Goal: Information Seeking & Learning: Check status

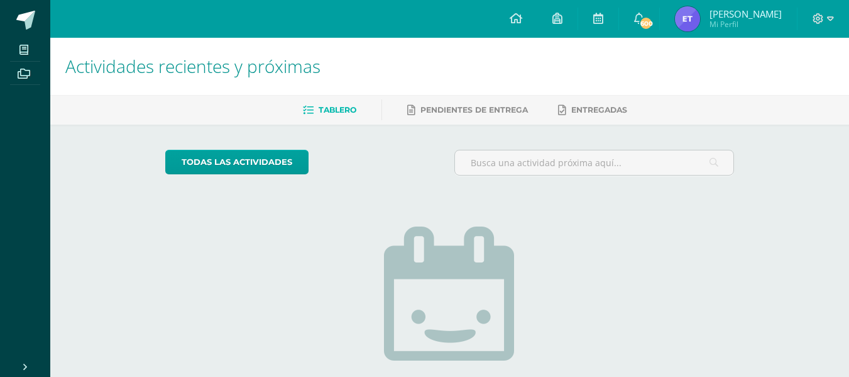
click at [750, 10] on span "[PERSON_NAME]" at bounding box center [746, 14] width 72 height 13
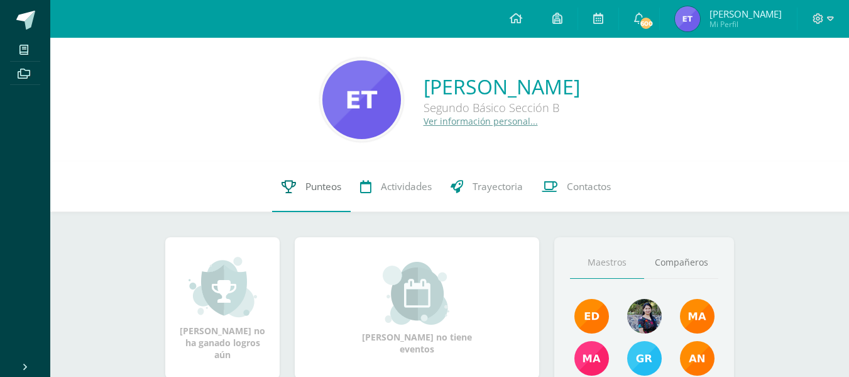
click at [329, 182] on span "Punteos" at bounding box center [324, 186] width 36 height 13
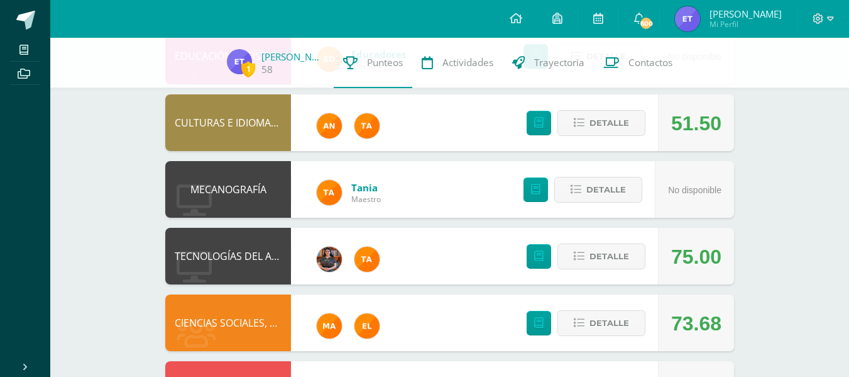
scroll to position [575, 0]
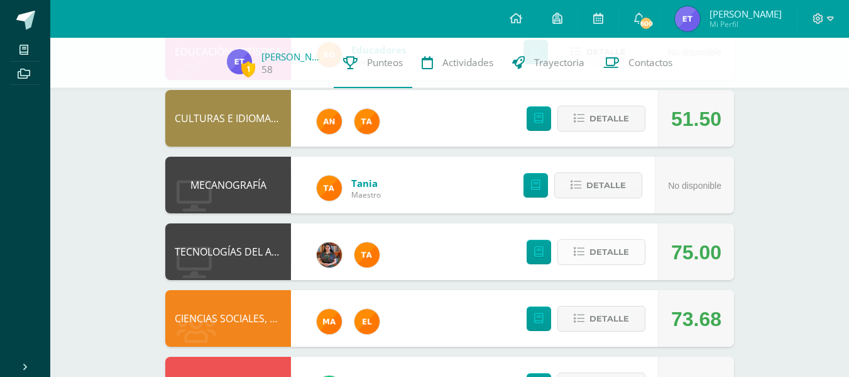
click at [619, 256] on span "Detalle" at bounding box center [610, 251] width 40 height 23
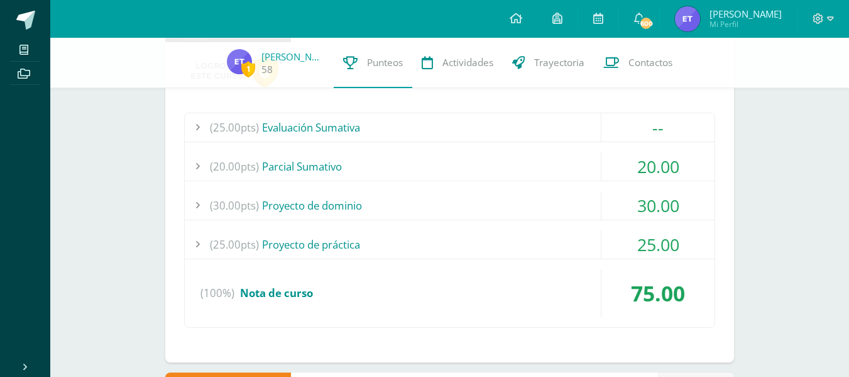
scroll to position [811, 0]
click at [377, 155] on div "(20.00pts) Parcial Sumativo" at bounding box center [450, 167] width 530 height 28
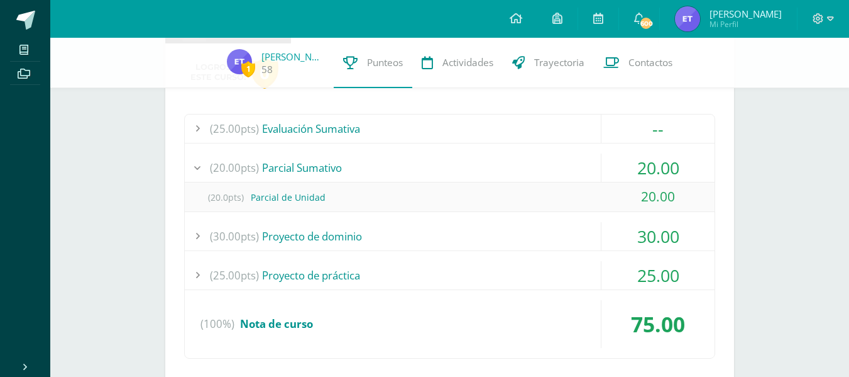
click at [389, 163] on div "(20.00pts) Parcial Sumativo" at bounding box center [450, 167] width 530 height 28
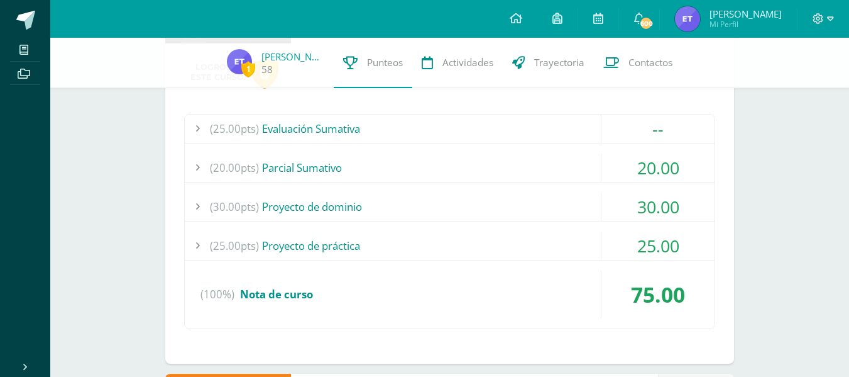
click at [359, 214] on div "(30.00pts) Proyecto de dominio" at bounding box center [450, 206] width 530 height 28
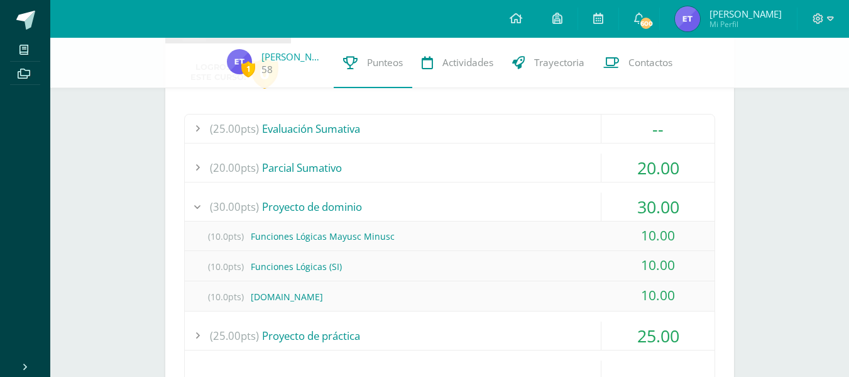
click at [343, 204] on div "(30.00pts) Proyecto de dominio" at bounding box center [450, 206] width 530 height 28
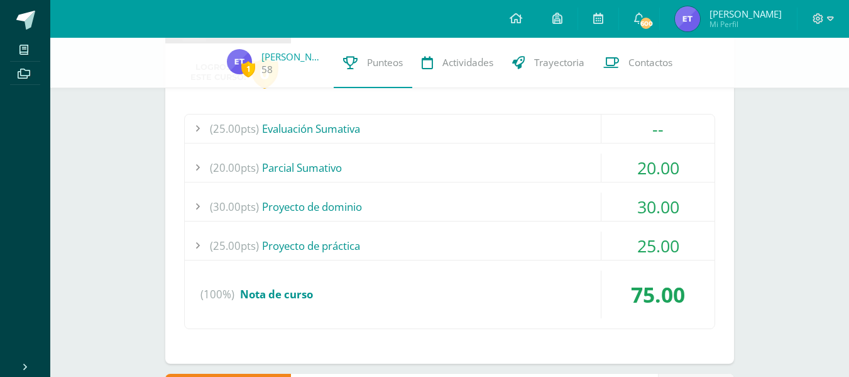
click at [357, 233] on div "(25.00pts) Proyecto de práctica" at bounding box center [450, 245] width 530 height 28
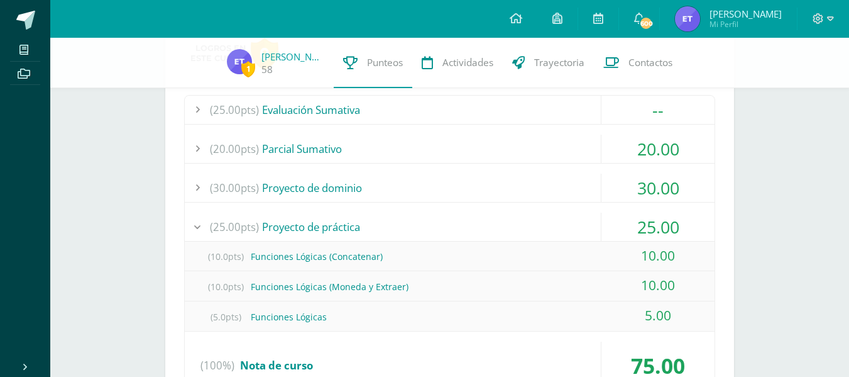
scroll to position [831, 0]
click at [346, 230] on div "(25.00pts) Proyecto de práctica" at bounding box center [450, 225] width 530 height 28
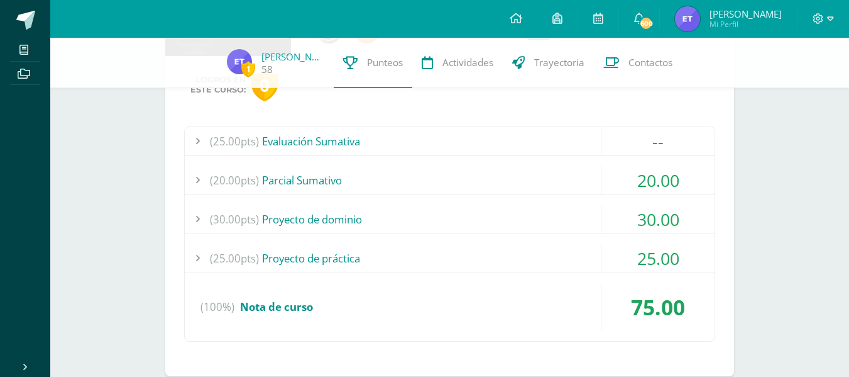
scroll to position [713, 0]
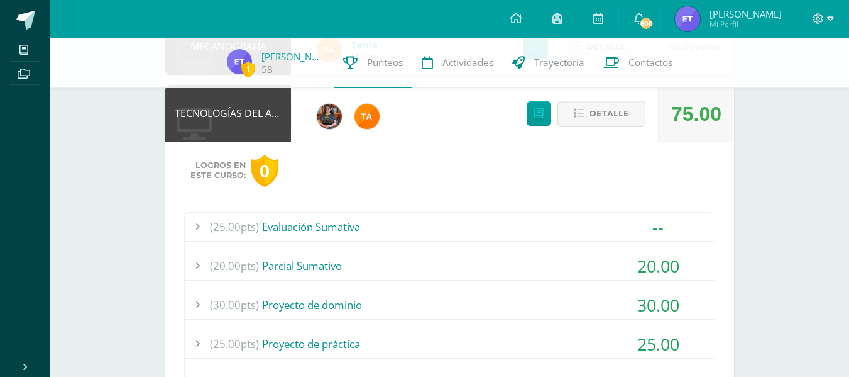
click at [304, 229] on div "(25.00pts) Evaluación Sumativa" at bounding box center [450, 227] width 530 height 28
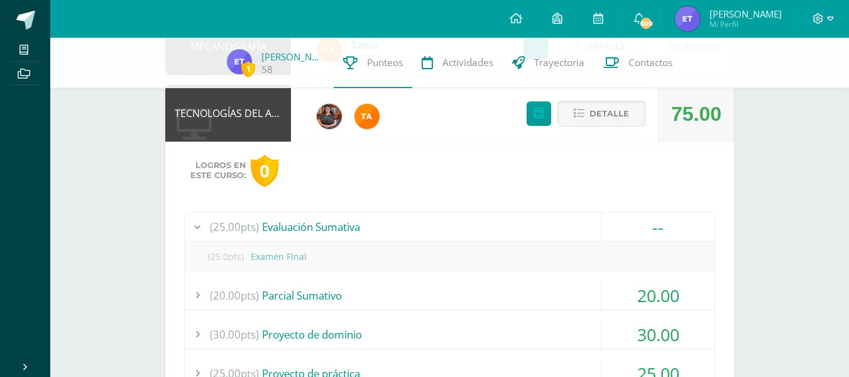
click at [304, 229] on div "(25.00pts) Evaluación Sumativa" at bounding box center [450, 227] width 530 height 28
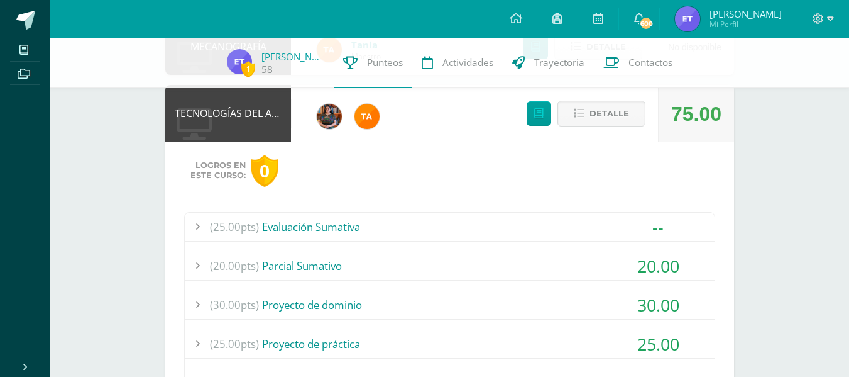
click at [314, 224] on div "(25.00pts) Evaluación Sumativa" at bounding box center [450, 227] width 530 height 28
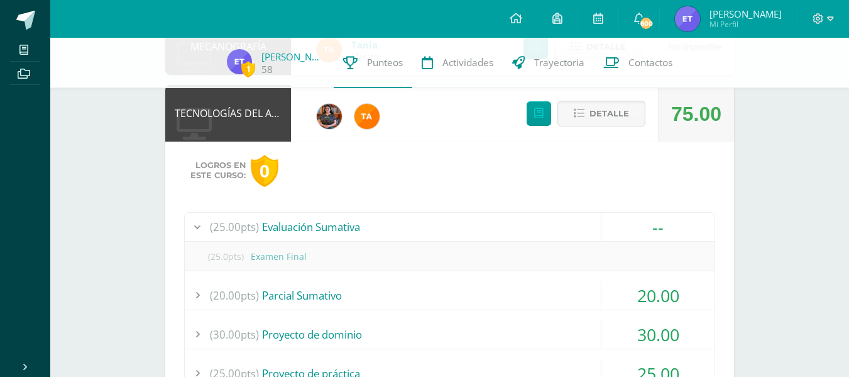
click at [314, 224] on div "(25.00pts) Evaluación Sumativa" at bounding box center [450, 227] width 530 height 28
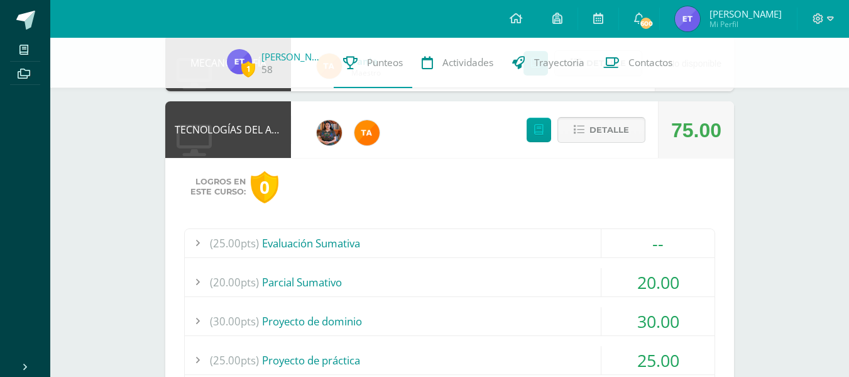
scroll to position [697, 0]
click at [627, 139] on span "Detalle" at bounding box center [610, 129] width 40 height 23
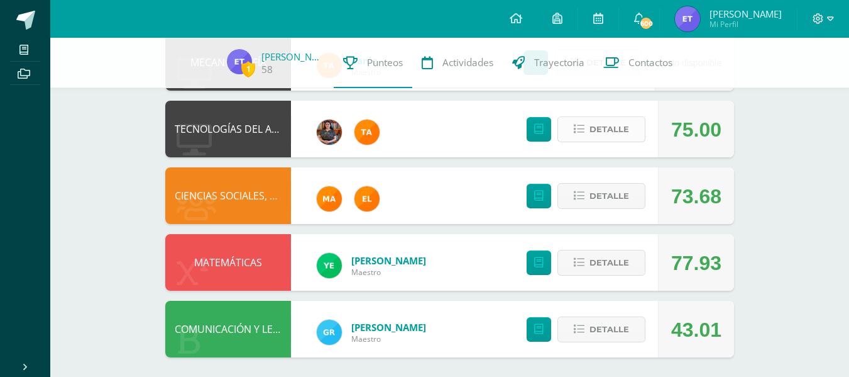
scroll to position [703, 0]
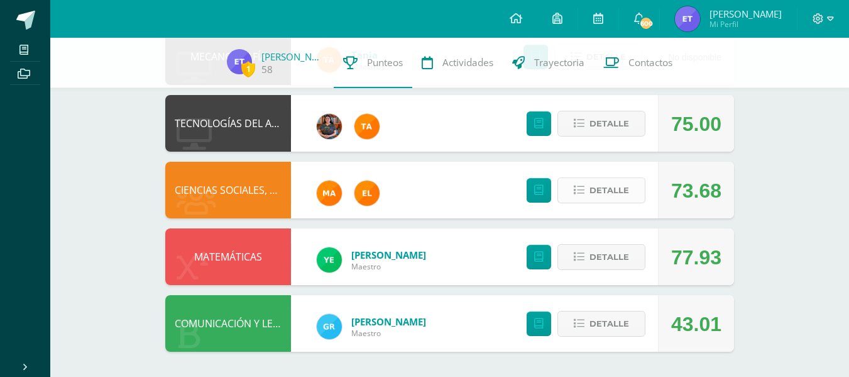
click at [602, 192] on span "Detalle" at bounding box center [610, 190] width 40 height 23
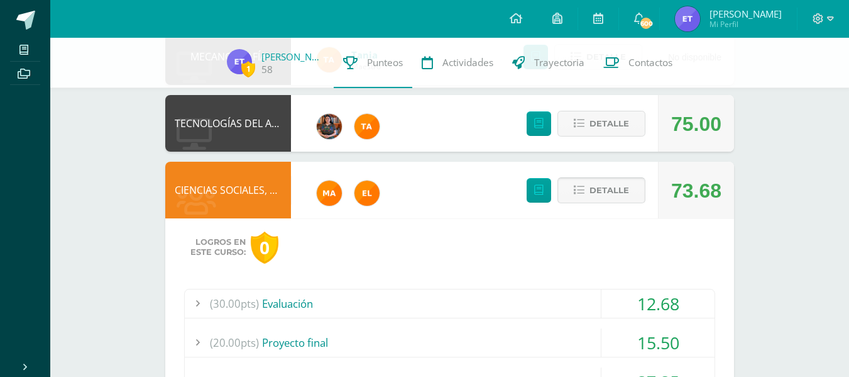
scroll to position [859, 0]
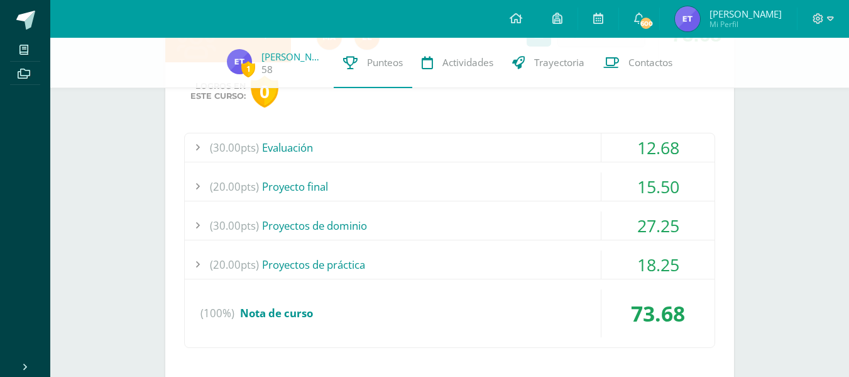
click at [465, 148] on div "(30.00pts) Evaluación" at bounding box center [450, 147] width 530 height 28
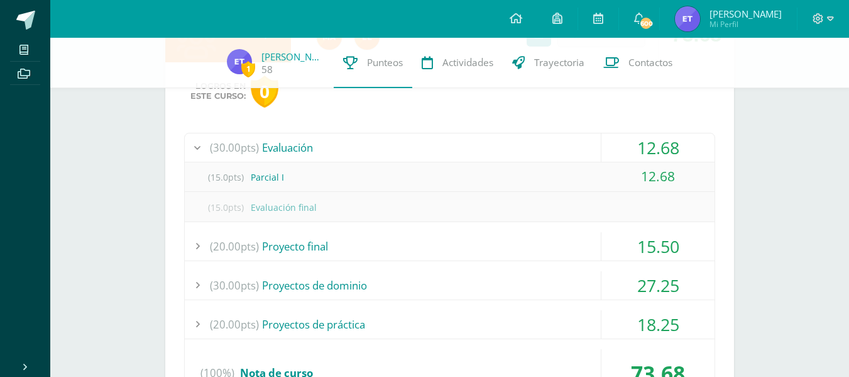
click at [465, 148] on div "(30.00pts) Evaluación" at bounding box center [450, 147] width 530 height 28
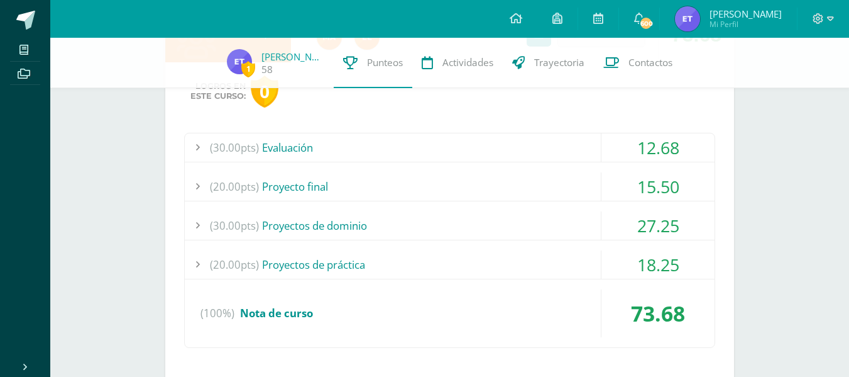
click at [312, 187] on div "(20.00pts) Proyecto final" at bounding box center [450, 186] width 530 height 28
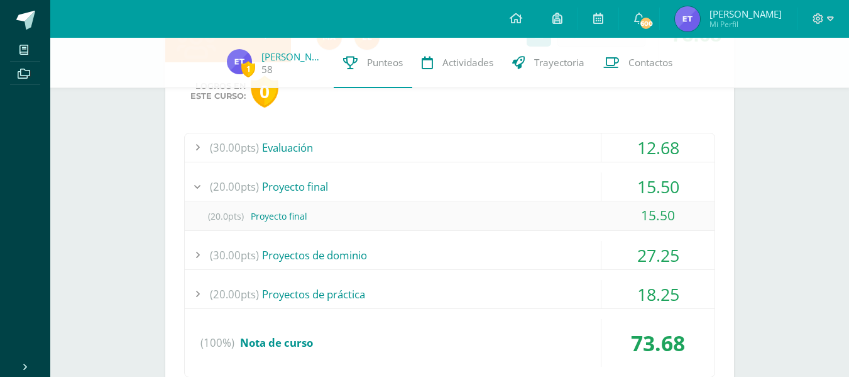
click at [311, 187] on div "(20.00pts) Proyecto final" at bounding box center [450, 186] width 530 height 28
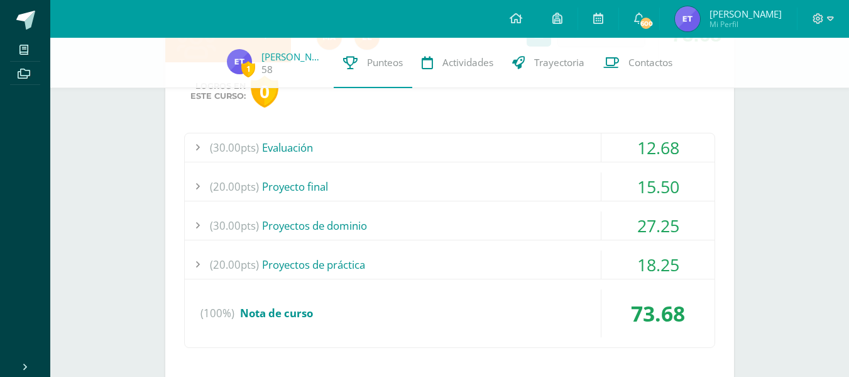
click at [289, 235] on div "(30.00pts) Proyectos de dominio" at bounding box center [450, 225] width 530 height 28
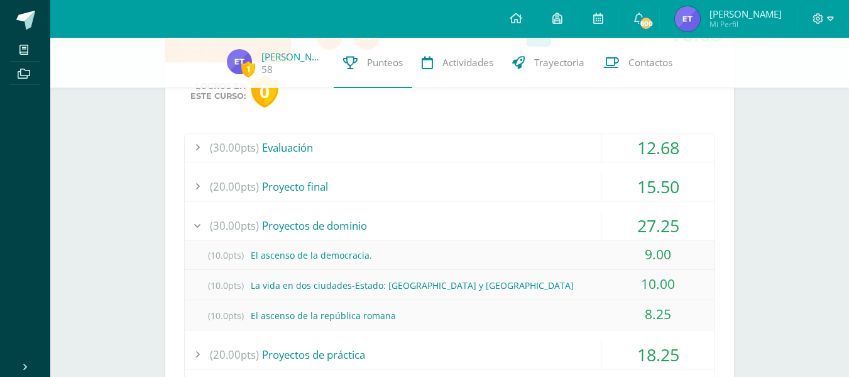
click at [279, 217] on div "(30.00pts) Proyectos de dominio" at bounding box center [450, 225] width 530 height 28
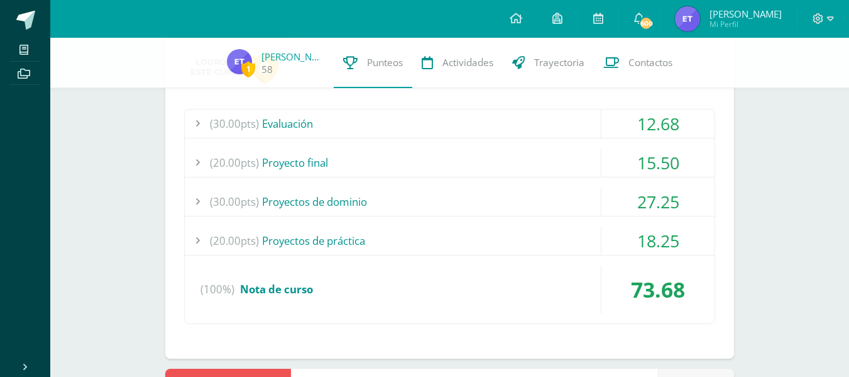
scroll to position [883, 0]
click at [291, 230] on div "(20.00pts) Proyectos de práctica" at bounding box center [450, 240] width 530 height 28
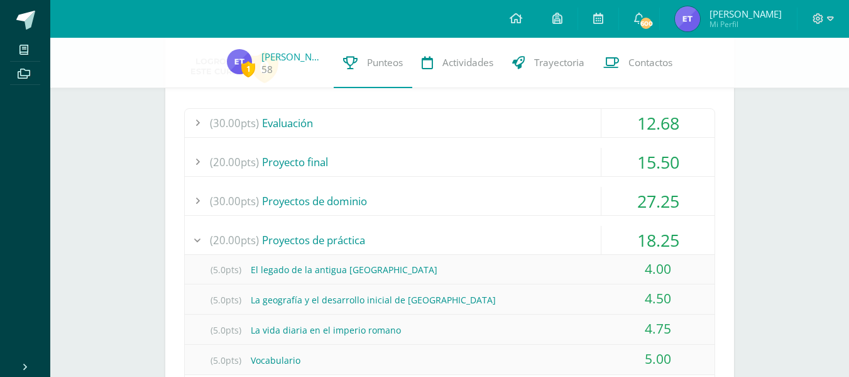
click at [291, 230] on div "(20.00pts) Proyectos de práctica" at bounding box center [450, 240] width 530 height 28
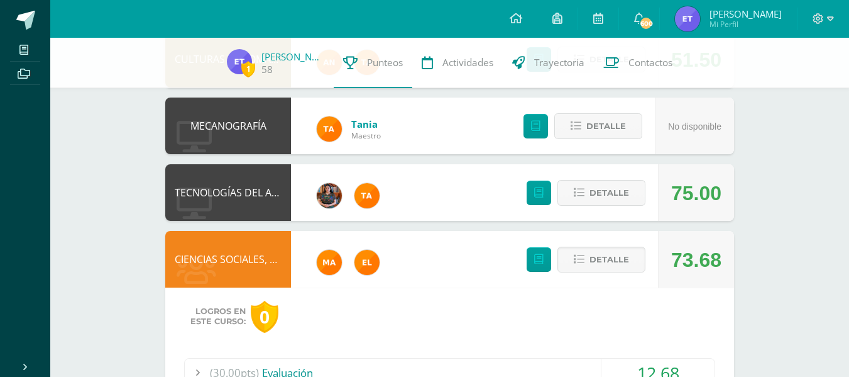
scroll to position [633, 0]
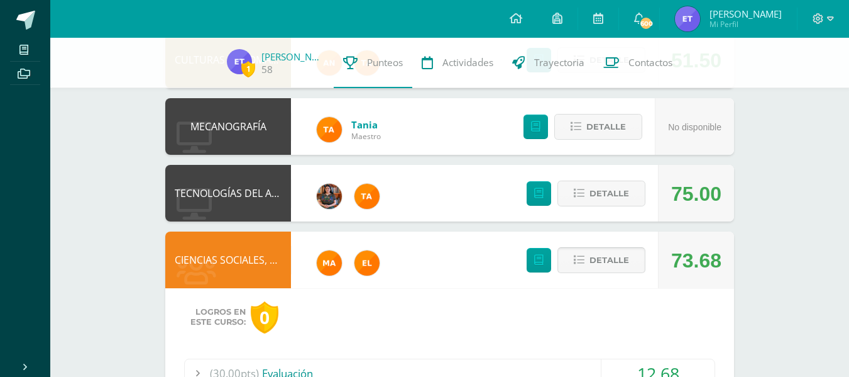
click at [619, 264] on span "Detalle" at bounding box center [610, 259] width 40 height 23
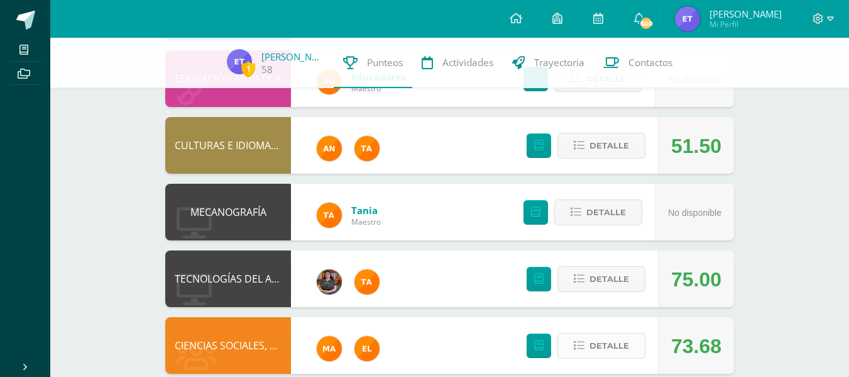
scroll to position [465, 0]
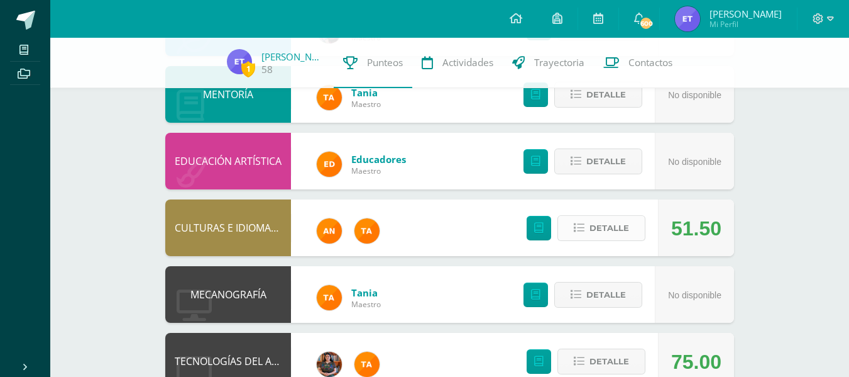
click at [611, 237] on span "Detalle" at bounding box center [610, 227] width 40 height 23
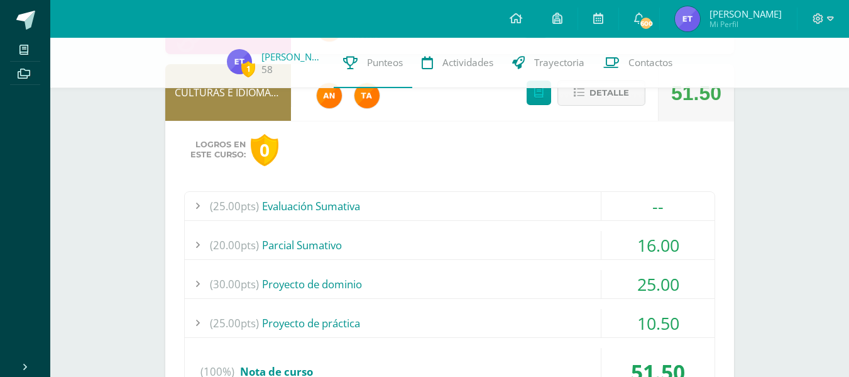
scroll to position [602, 0]
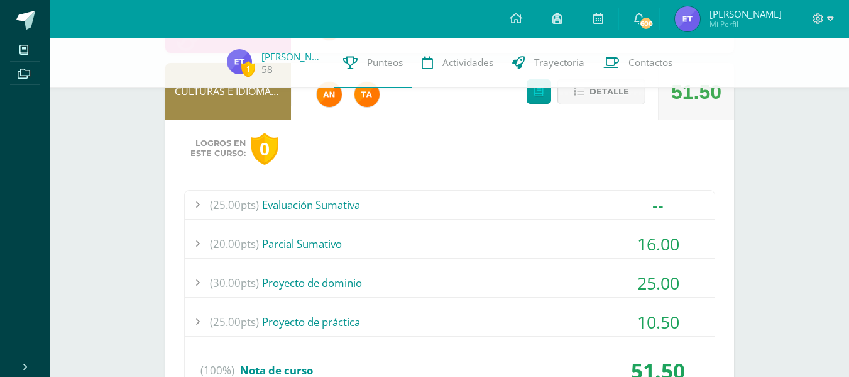
click at [405, 245] on div "(20.00pts) Parcial Sumativo" at bounding box center [450, 244] width 530 height 28
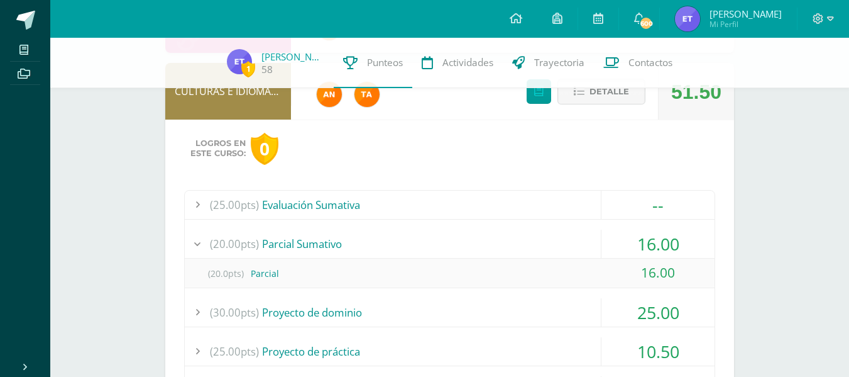
drag, startPoint x: 405, startPoint y: 245, endPoint x: 421, endPoint y: 243, distance: 16.5
click at [421, 243] on div "(20.00pts) Parcial Sumativo" at bounding box center [450, 244] width 530 height 28
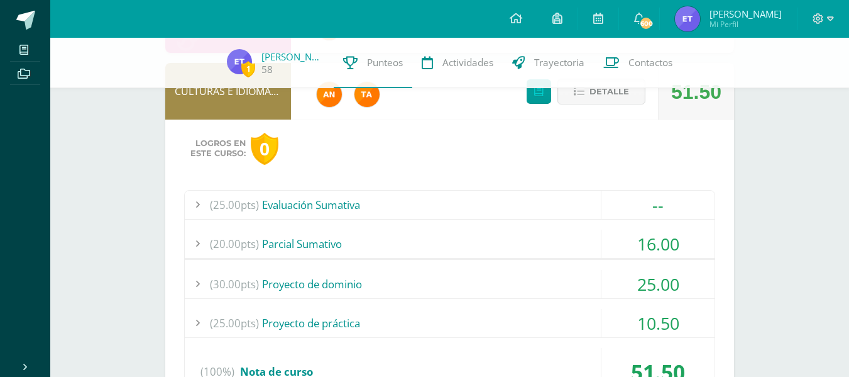
click at [421, 243] on div "(20.00pts) Parcial Sumativo" at bounding box center [450, 244] width 530 height 28
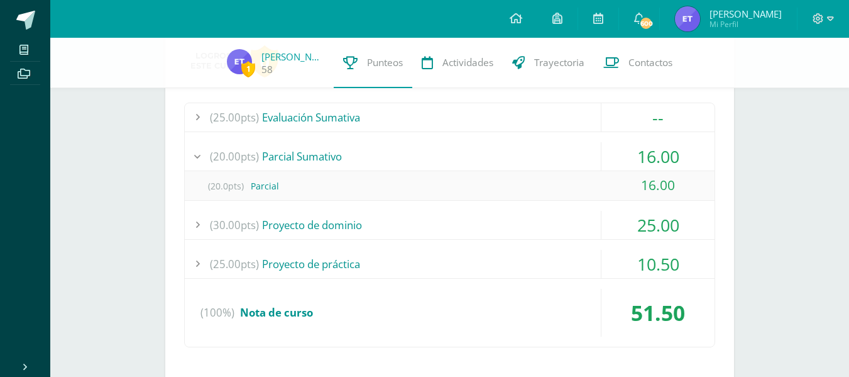
scroll to position [690, 0]
click at [377, 226] on div "(30.00pts) Proyecto de dominio" at bounding box center [450, 224] width 530 height 28
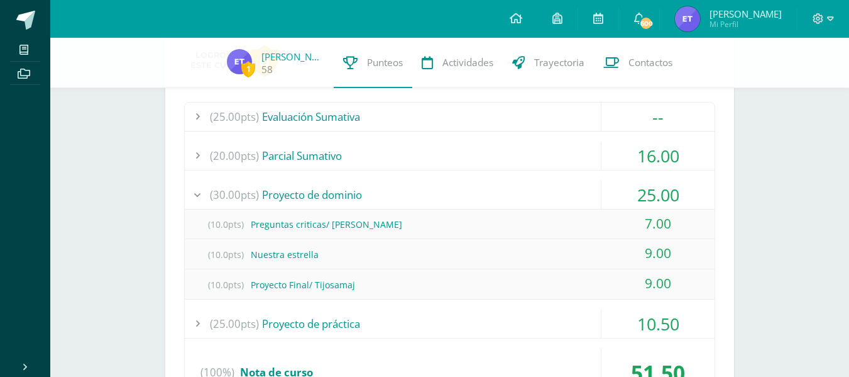
click at [341, 184] on div "(30.00pts) Proyecto de dominio" at bounding box center [450, 194] width 530 height 28
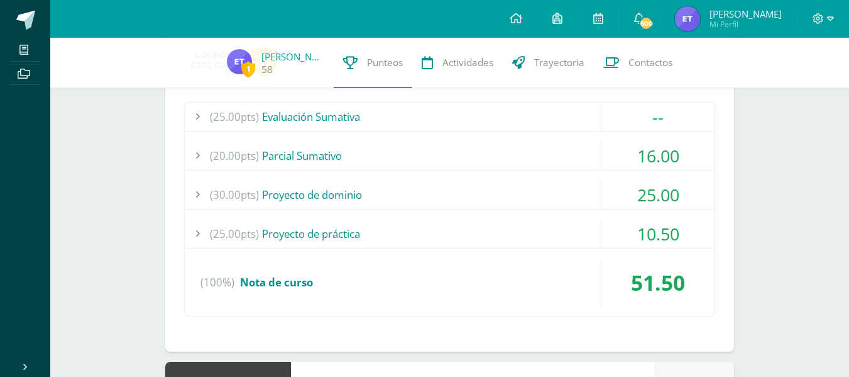
click at [348, 236] on div "(25.00pts) Proyecto de práctica" at bounding box center [450, 233] width 530 height 28
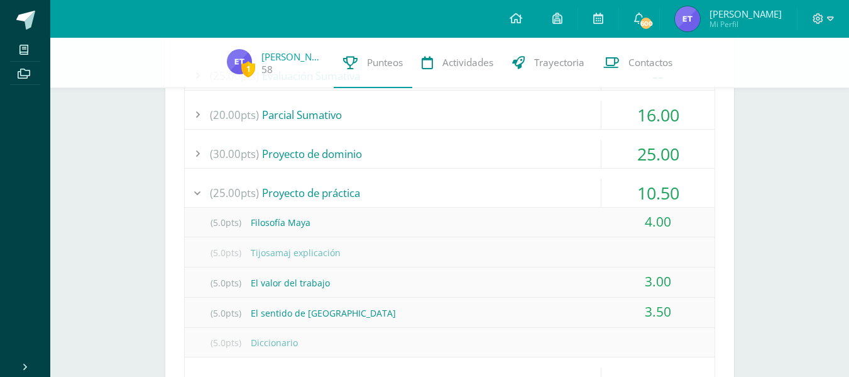
scroll to position [720, 0]
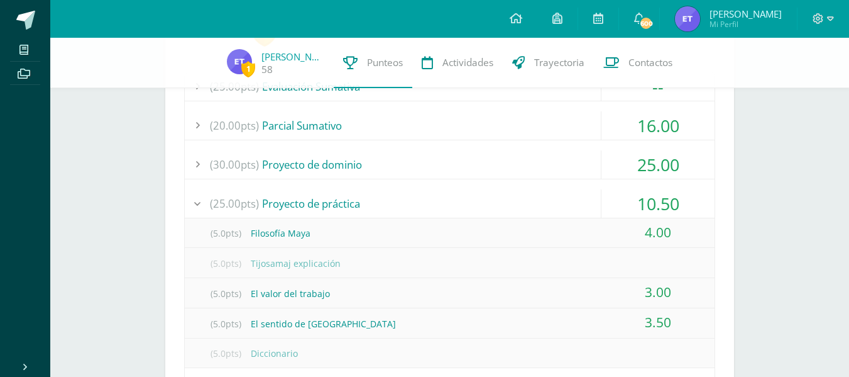
click at [355, 212] on div "(25.00pts) Proyecto de práctica" at bounding box center [450, 203] width 530 height 28
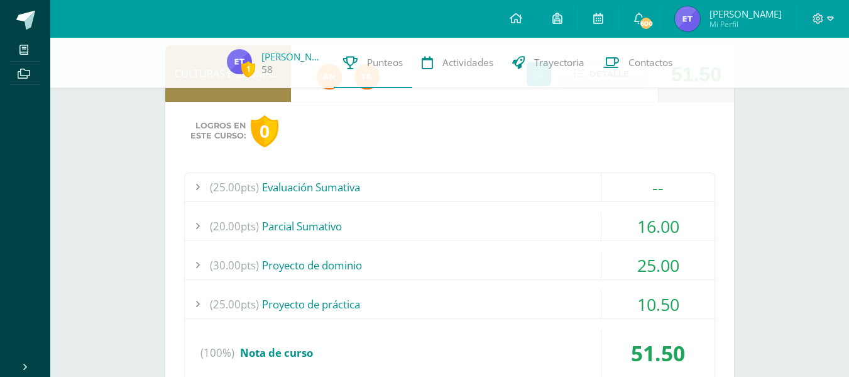
scroll to position [541, 0]
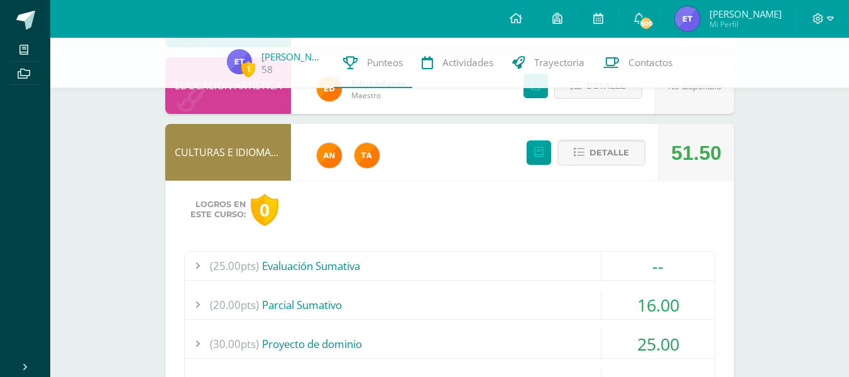
click at [536, 272] on div "(25.00pts) Evaluación Sumativa" at bounding box center [450, 266] width 530 height 28
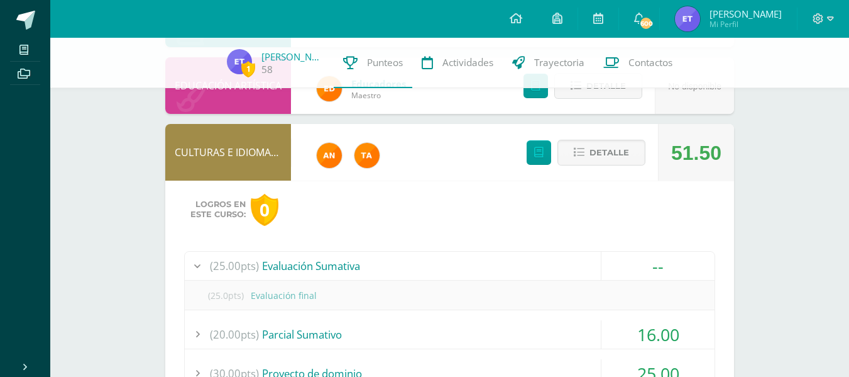
click at [446, 268] on div "(25.00pts) Evaluación Sumativa" at bounding box center [450, 266] width 530 height 28
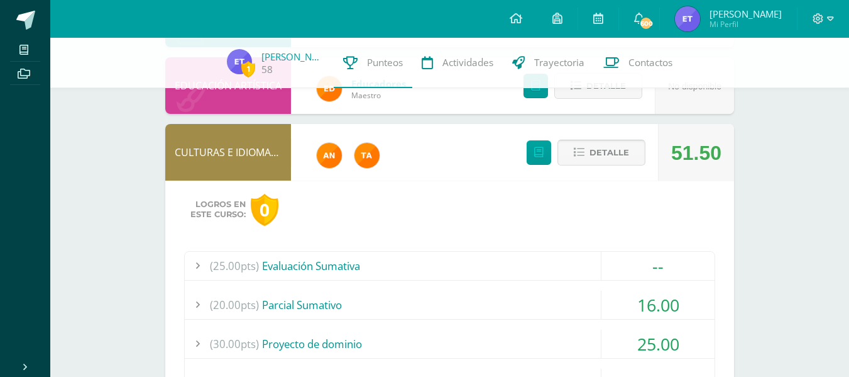
click at [616, 158] on span "Detalle" at bounding box center [610, 152] width 40 height 23
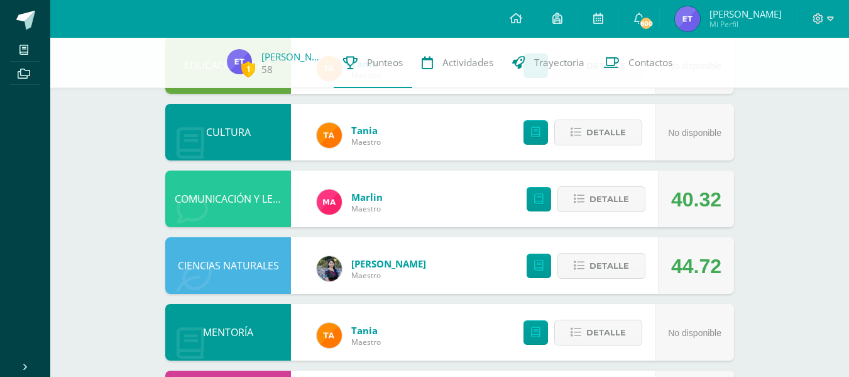
scroll to position [213, 0]
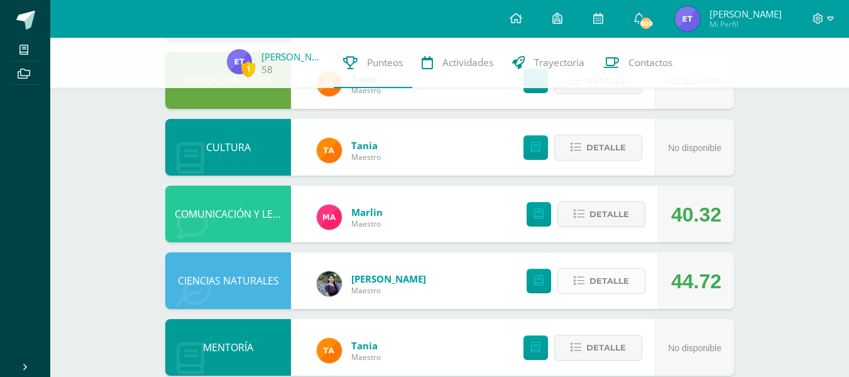
click at [609, 275] on span "Detalle" at bounding box center [610, 280] width 40 height 23
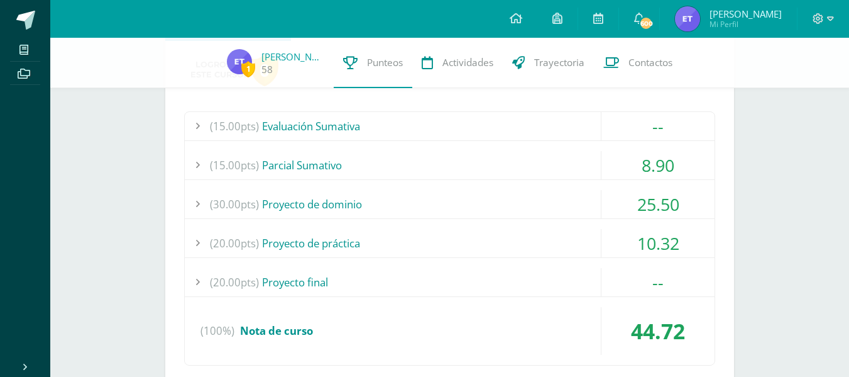
scroll to position [472, 0]
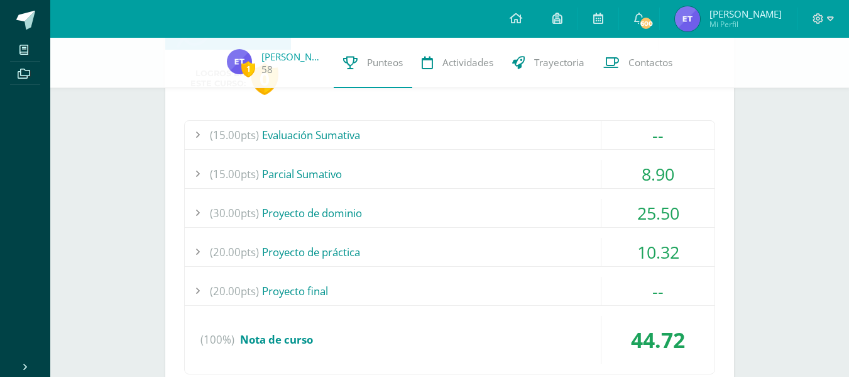
click at [408, 162] on div "(15.00pts) Parcial Sumativo" at bounding box center [450, 174] width 530 height 28
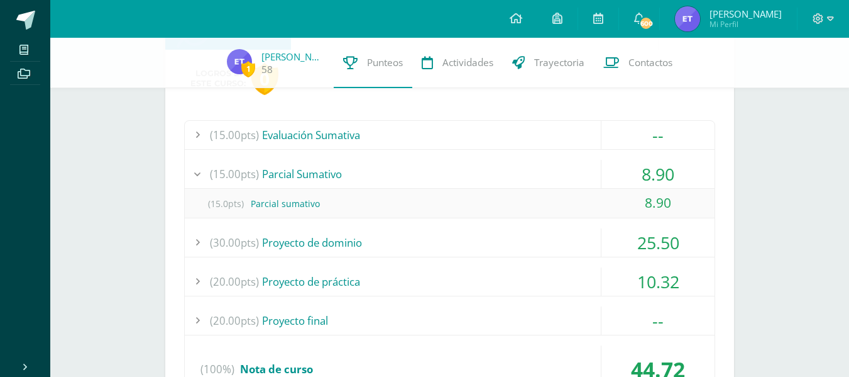
click at [408, 162] on div "(15.00pts) Parcial Sumativo" at bounding box center [450, 174] width 530 height 28
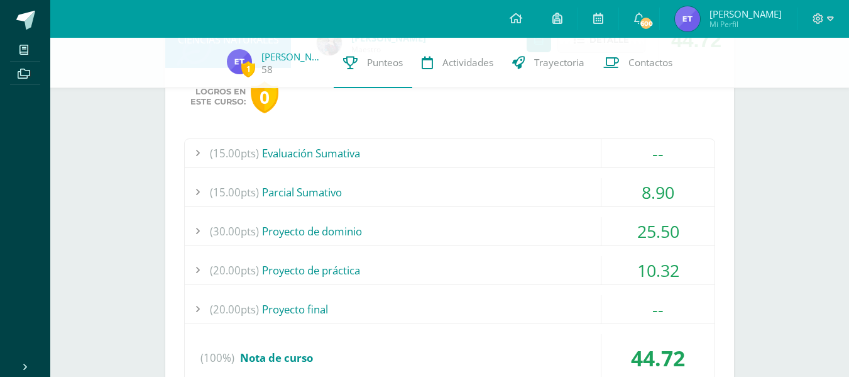
scroll to position [454, 0]
click at [280, 229] on div "(30.00pts) Proyecto de dominio" at bounding box center [450, 230] width 530 height 28
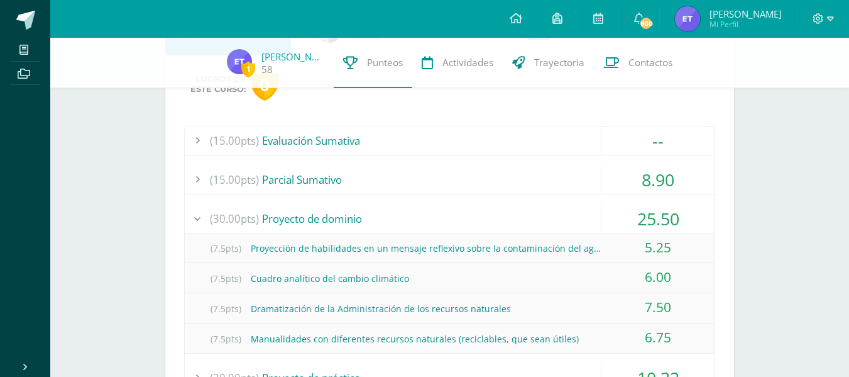
scroll to position [465, 0]
click at [458, 220] on div "(30.00pts) Proyecto de dominio" at bounding box center [450, 219] width 530 height 28
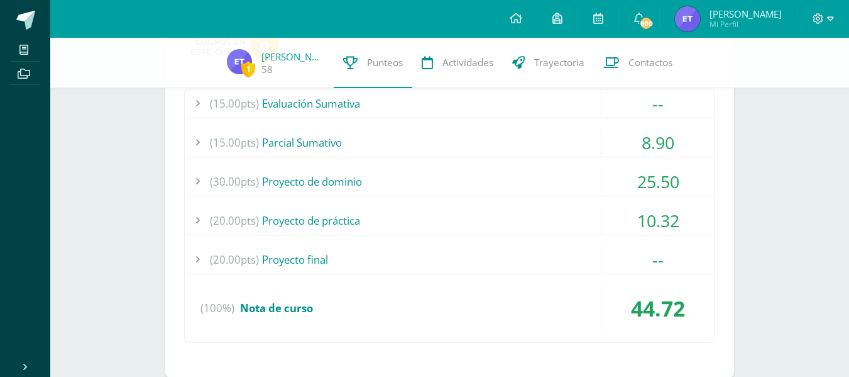
scroll to position [504, 0]
click at [411, 220] on div "(20.00pts) Proyecto de práctica" at bounding box center [450, 220] width 530 height 28
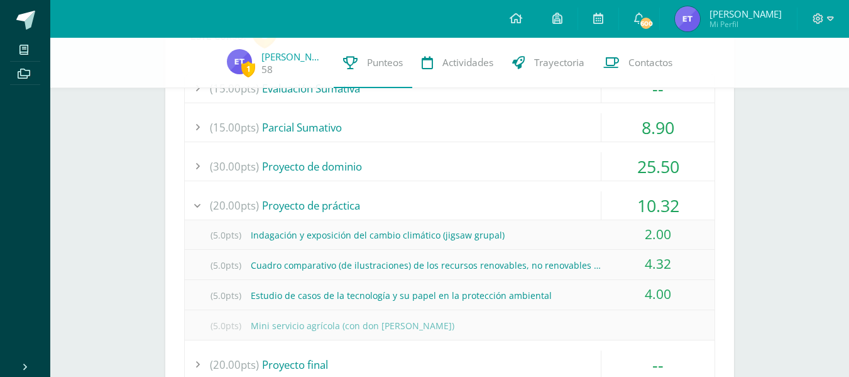
scroll to position [519, 0]
click at [396, 196] on div "(20.00pts) Proyecto de práctica" at bounding box center [450, 205] width 530 height 28
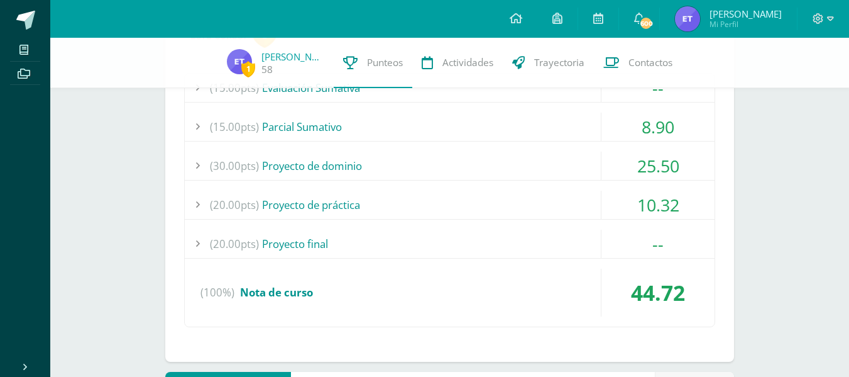
scroll to position [540, 0]
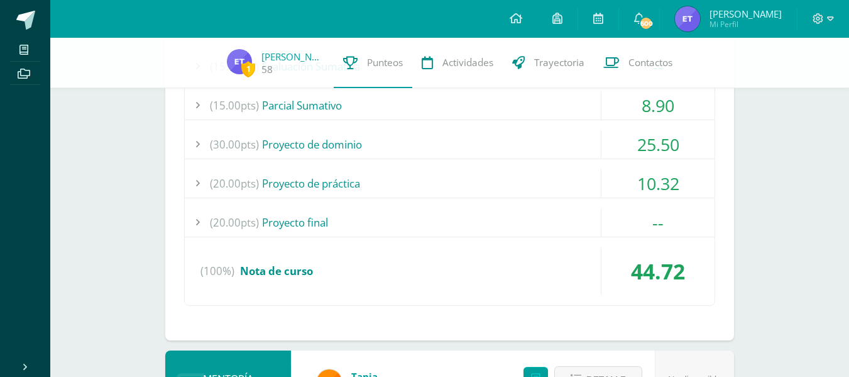
click at [290, 181] on div "(20.00pts) Proyecto de práctica" at bounding box center [450, 183] width 530 height 28
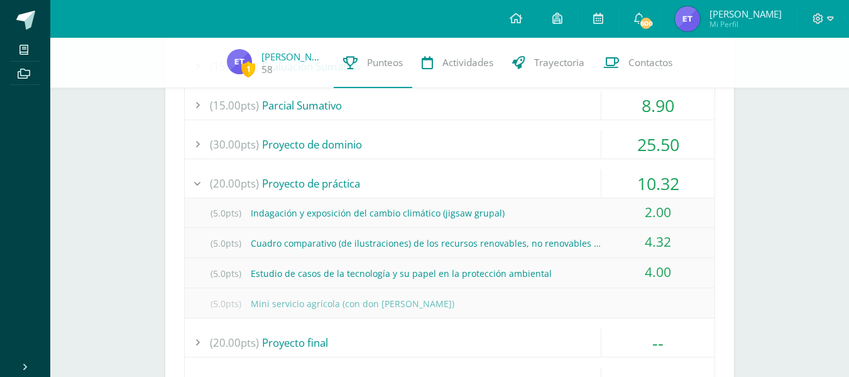
click at [327, 179] on div "(20.00pts) Proyecto de práctica" at bounding box center [450, 183] width 530 height 28
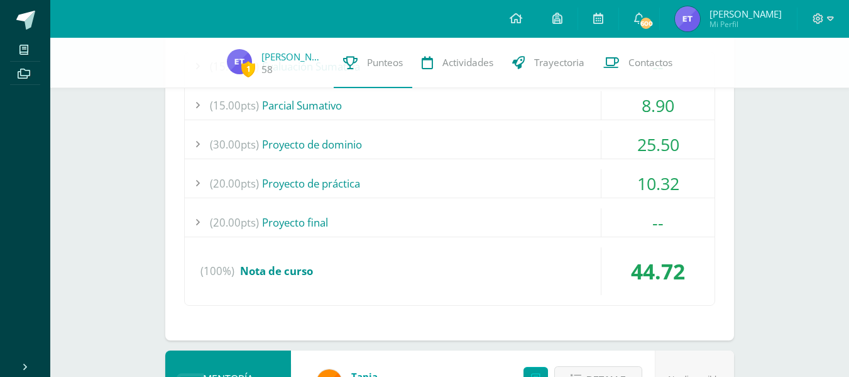
click at [350, 228] on div "(20.00pts) Proyecto final" at bounding box center [450, 222] width 530 height 28
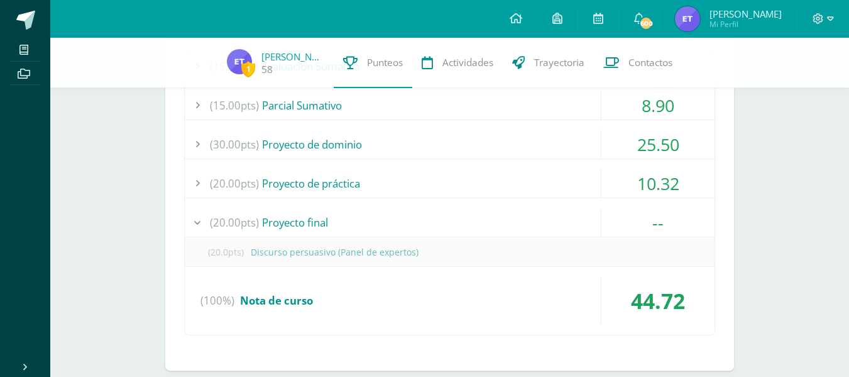
click at [350, 228] on div "(20.00pts) Proyecto final" at bounding box center [450, 222] width 530 height 28
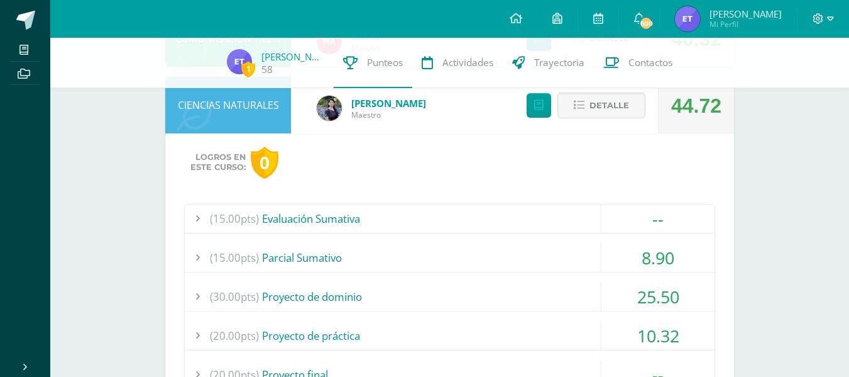
scroll to position [380, 0]
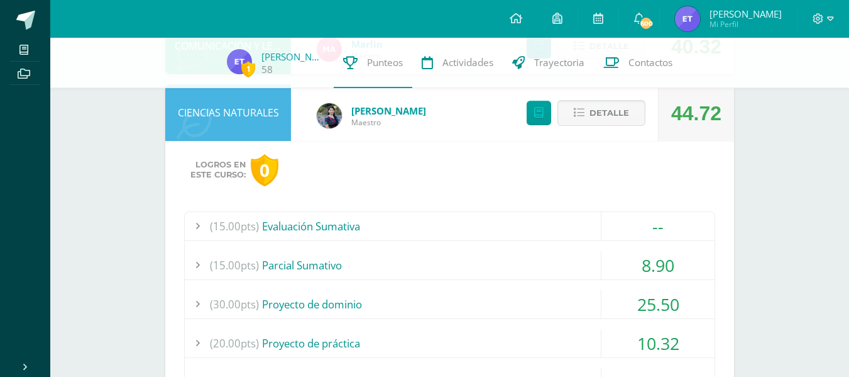
click at [350, 228] on div "(15.00pts) Evaluación Sumativa" at bounding box center [450, 226] width 530 height 28
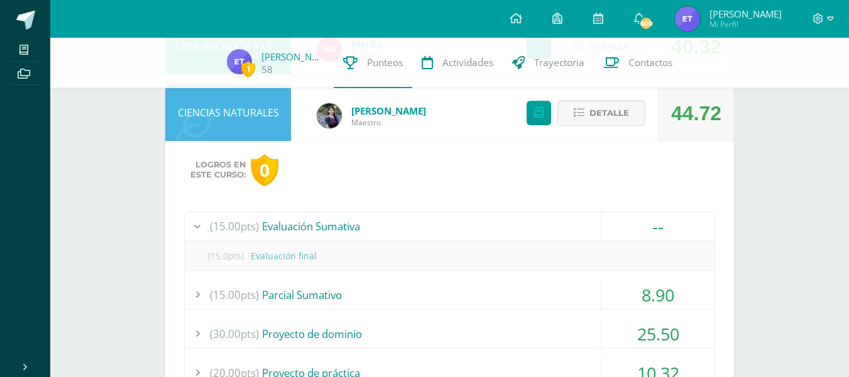
click at [350, 228] on div "(15.00pts) Evaluación Sumativa" at bounding box center [450, 226] width 530 height 28
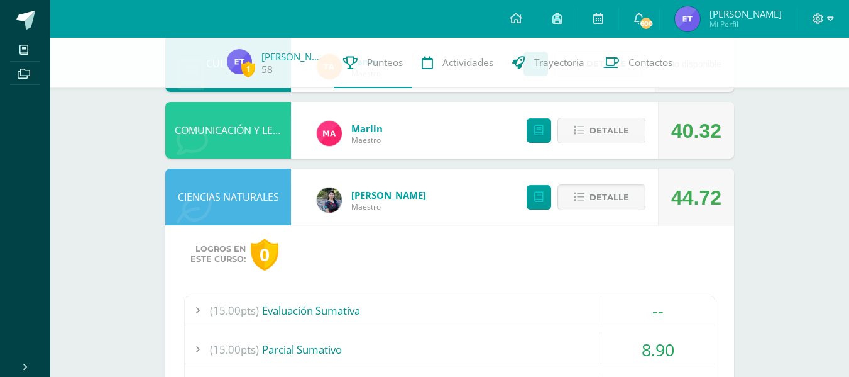
scroll to position [285, 0]
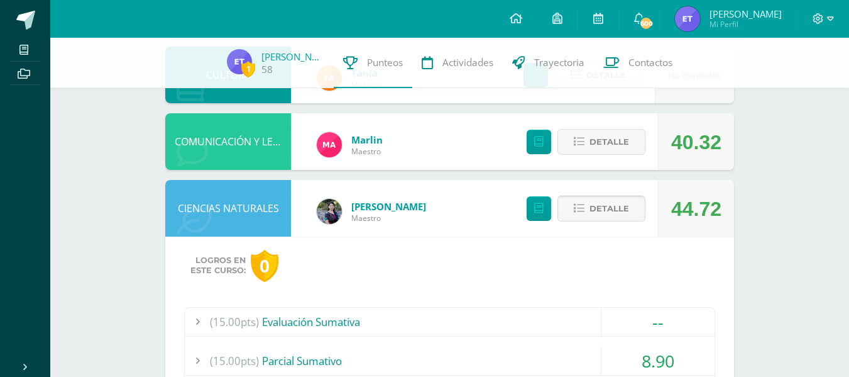
click at [590, 209] on button "Detalle" at bounding box center [602, 209] width 88 height 26
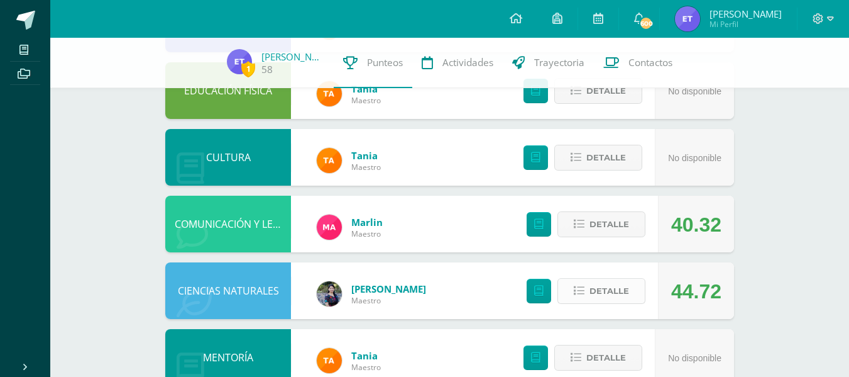
scroll to position [201, 0]
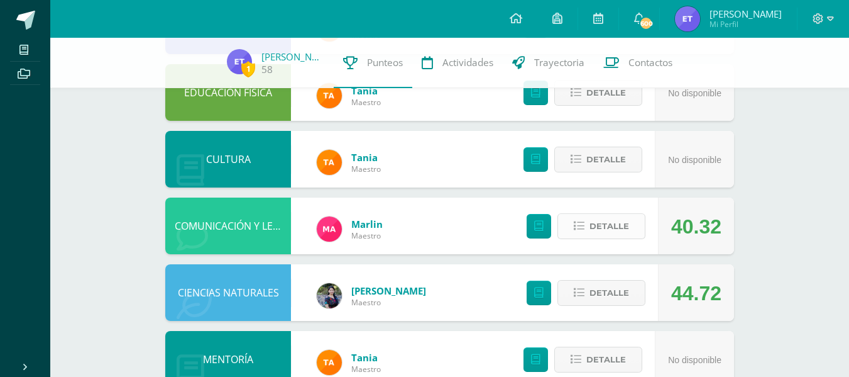
click at [595, 221] on span "Detalle" at bounding box center [610, 225] width 40 height 23
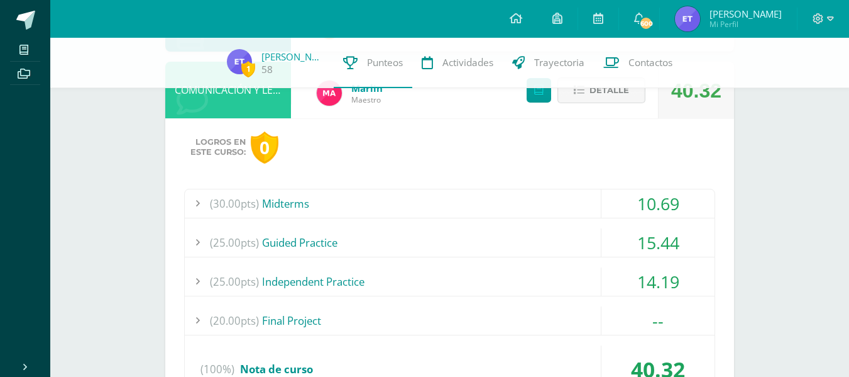
scroll to position [337, 0]
click at [470, 207] on div "(30.00pts) Midterms" at bounding box center [450, 203] width 530 height 28
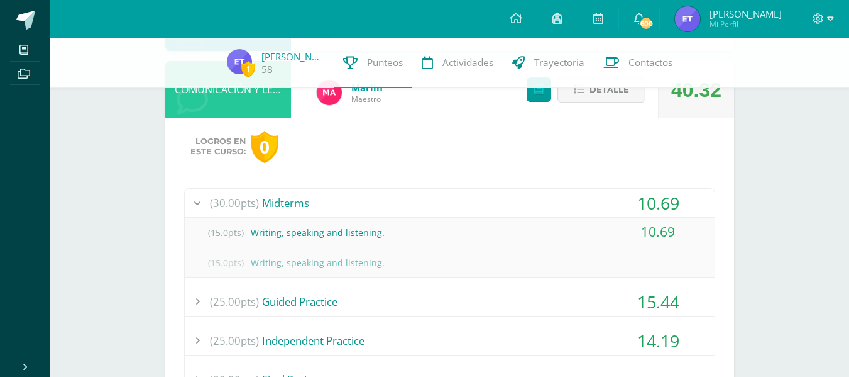
click at [470, 207] on div "(30.00pts) Midterms" at bounding box center [450, 203] width 530 height 28
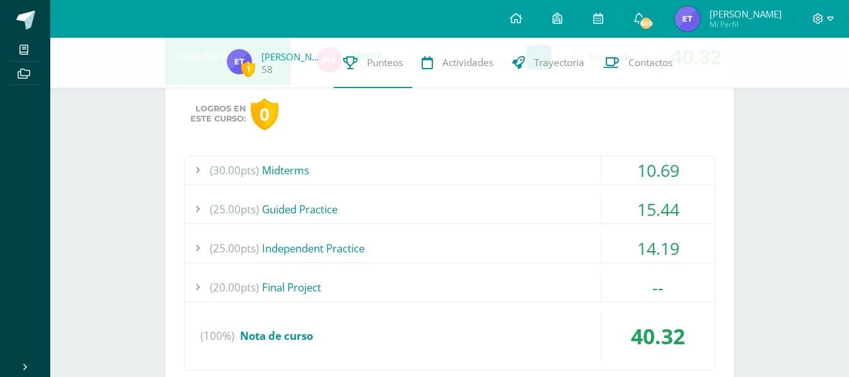
scroll to position [370, 0]
click at [402, 201] on div "(25.00pts) Guided Practice" at bounding box center [450, 208] width 530 height 28
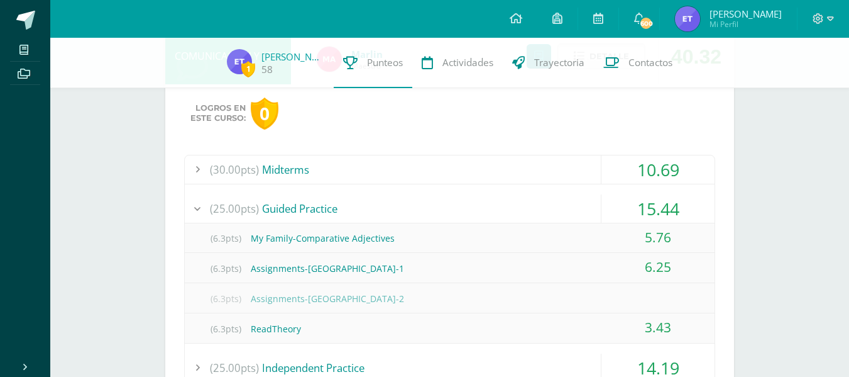
click at [402, 201] on div "(25.00pts) Guided Practice" at bounding box center [450, 208] width 530 height 28
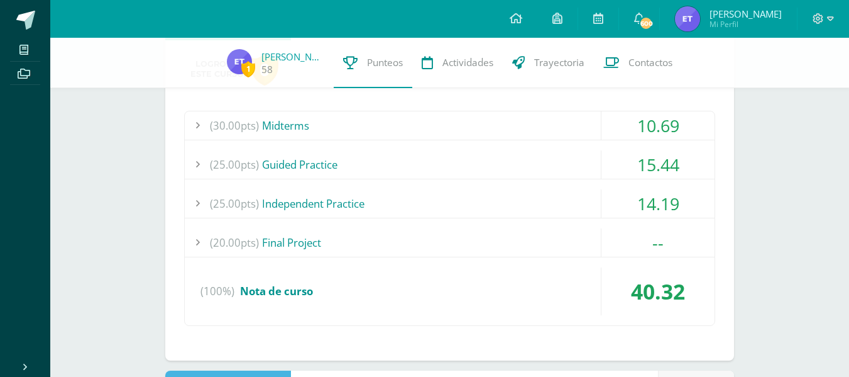
scroll to position [415, 0]
click at [359, 206] on div "(25.00pts) Independent Practice" at bounding box center [450, 203] width 530 height 28
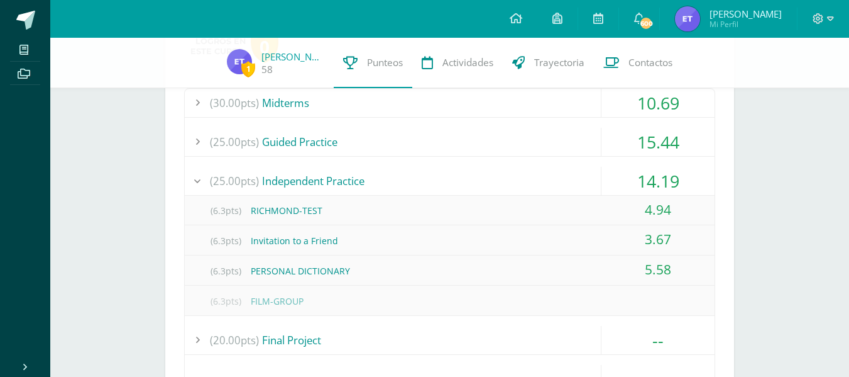
scroll to position [438, 0]
click at [394, 169] on div "(25.00pts) Independent Practice" at bounding box center [450, 180] width 530 height 28
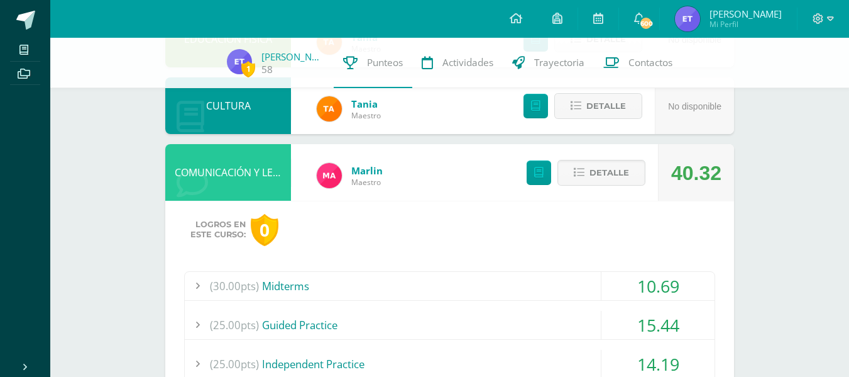
scroll to position [253, 0]
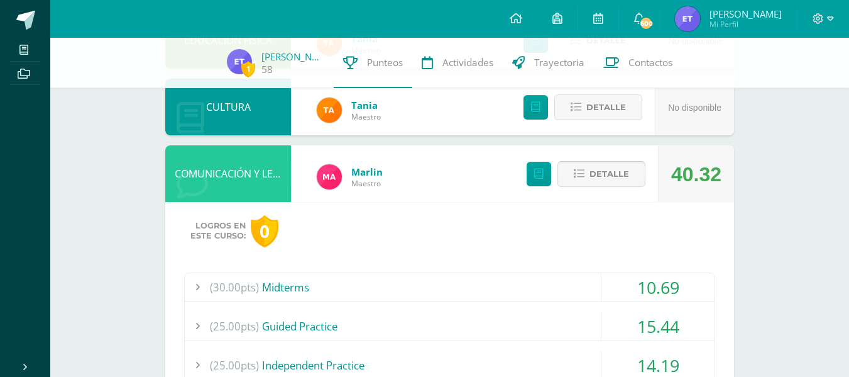
click at [632, 167] on button "Detalle" at bounding box center [602, 174] width 88 height 26
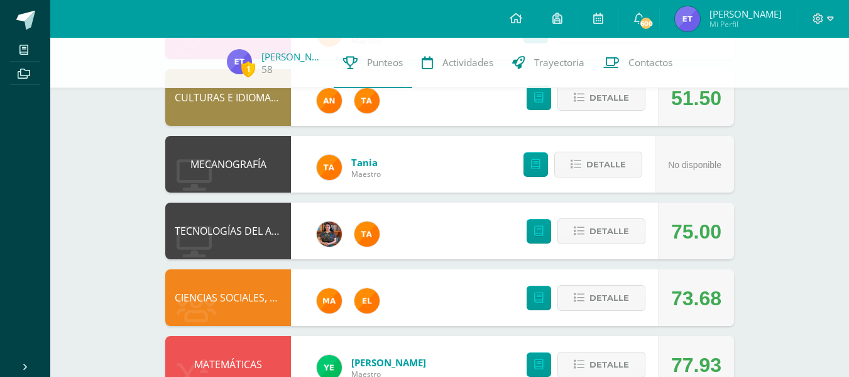
scroll to position [701, 0]
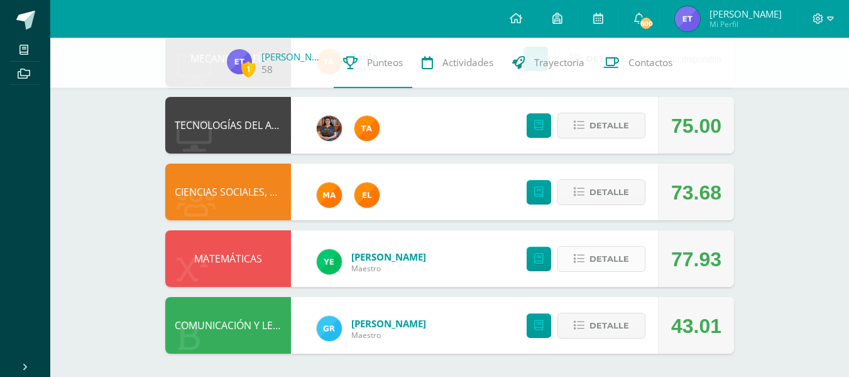
click at [580, 252] on button "Detalle" at bounding box center [602, 259] width 88 height 26
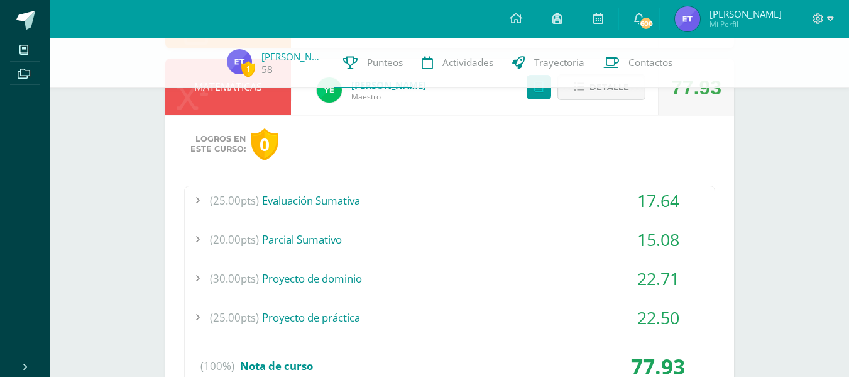
scroll to position [874, 0]
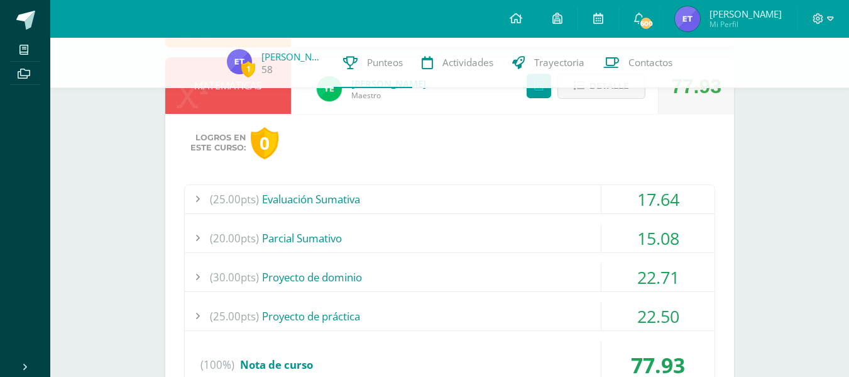
click at [530, 199] on div "(25.00pts) Evaluación Sumativa" at bounding box center [450, 199] width 530 height 28
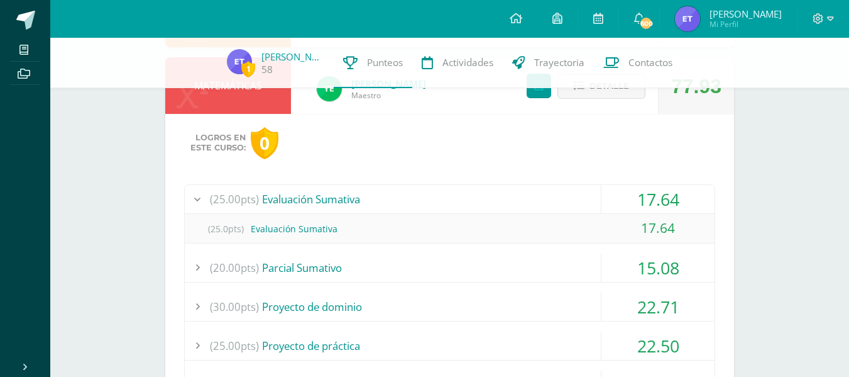
click at [530, 199] on div "(25.00pts) Evaluación Sumativa" at bounding box center [450, 199] width 530 height 28
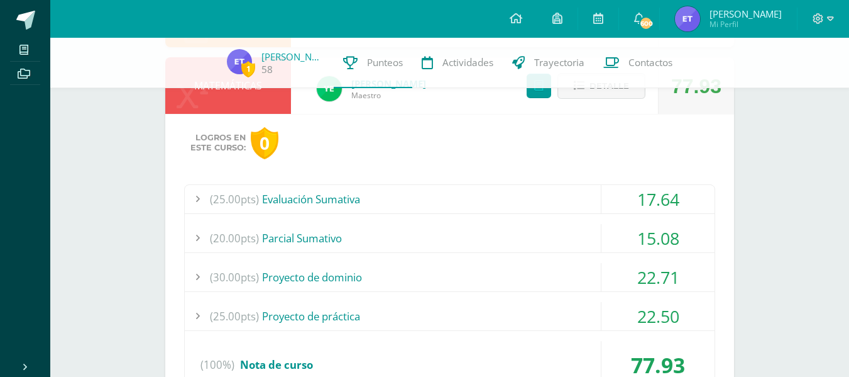
click at [373, 318] on div "(25.00pts) Proyecto de práctica" at bounding box center [450, 316] width 530 height 28
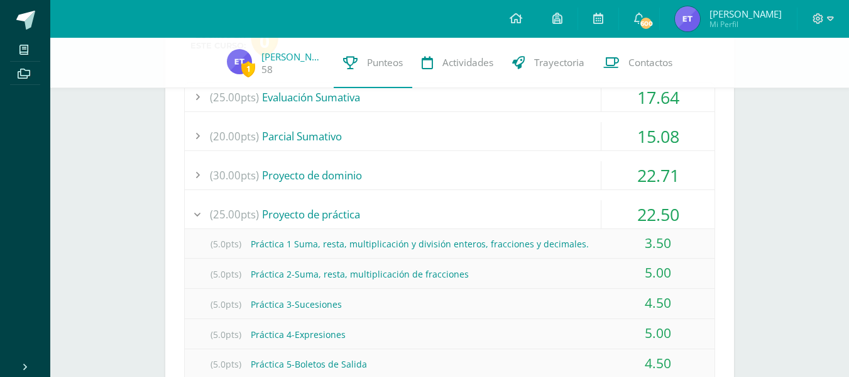
scroll to position [975, 0]
click at [360, 208] on div "(25.00pts) Proyecto de práctica" at bounding box center [450, 215] width 530 height 28
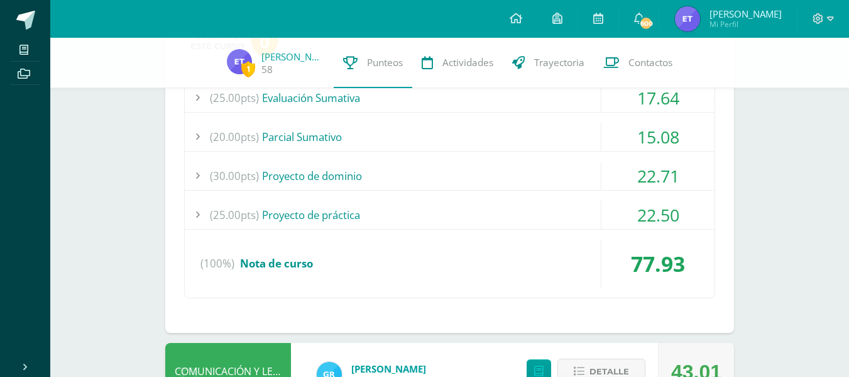
click at [372, 174] on div "(30.00pts) Proyecto de dominio" at bounding box center [450, 176] width 530 height 28
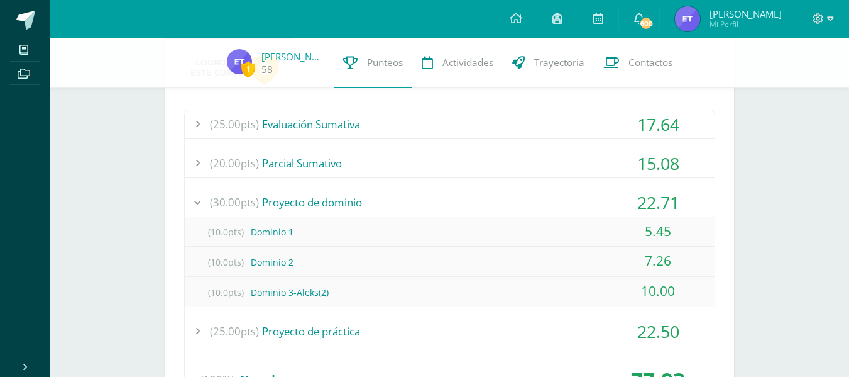
scroll to position [874, 0]
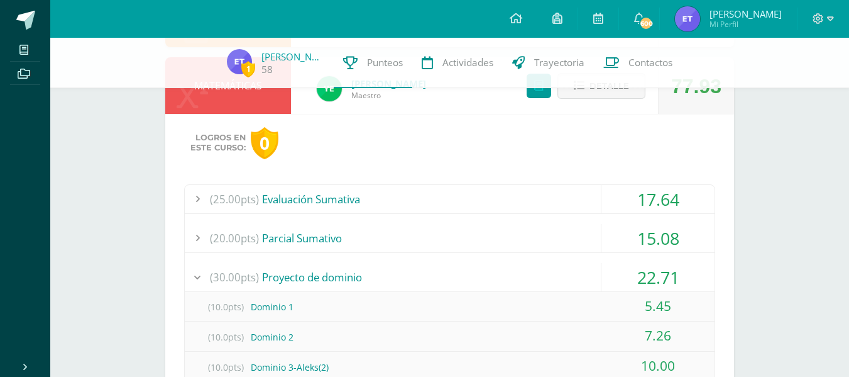
click at [506, 282] on div "(30.00pts) Proyecto de dominio" at bounding box center [450, 277] width 530 height 28
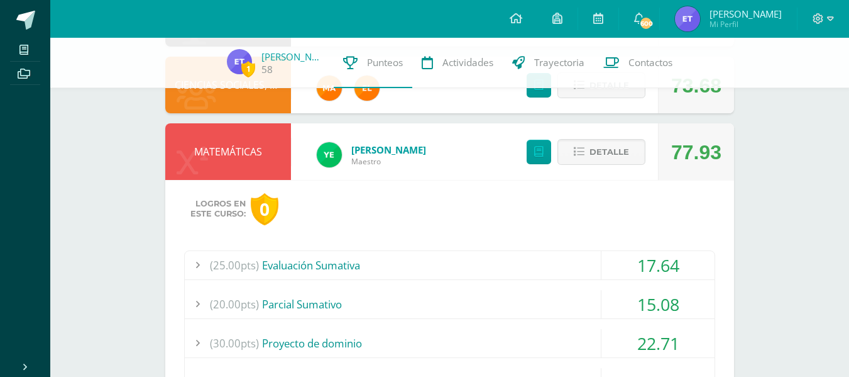
scroll to position [807, 0]
click at [610, 141] on span "Detalle" at bounding box center [610, 152] width 40 height 23
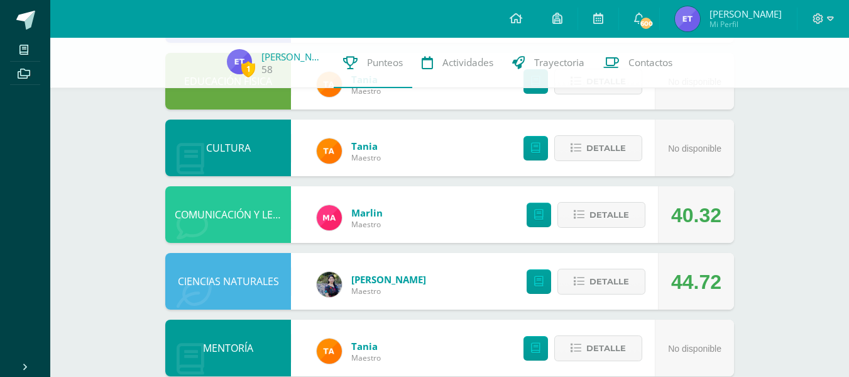
scroll to position [213, 0]
